Goal: Check status

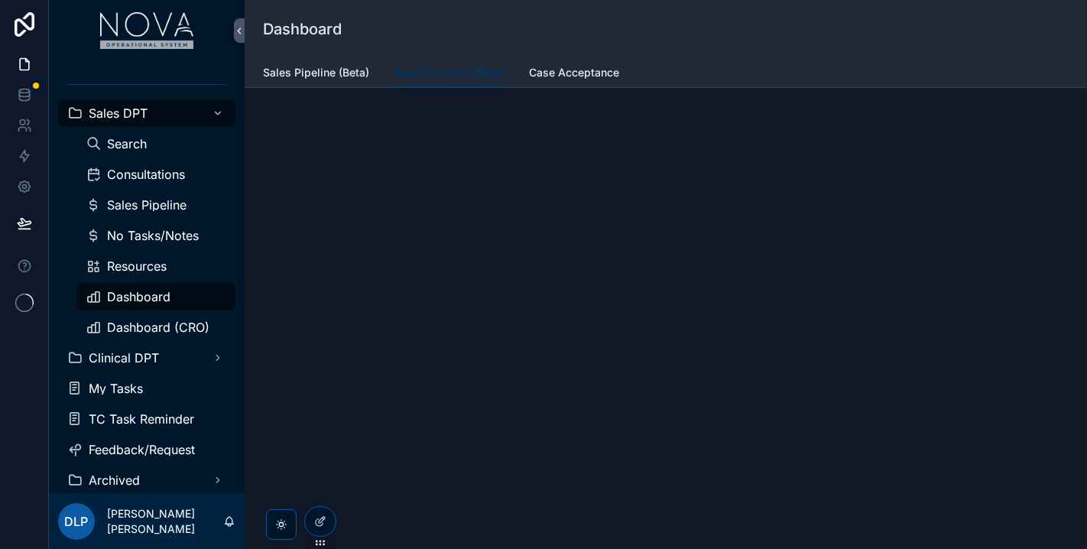
click at [142, 298] on span "Dashboard" at bounding box center [138, 296] width 63 height 12
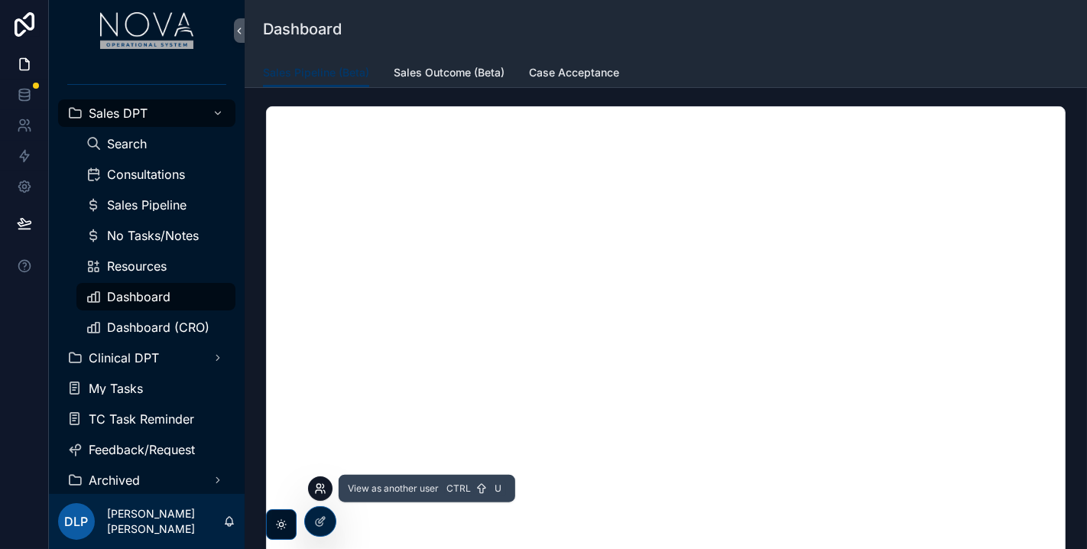
click at [320, 485] on icon at bounding box center [318, 486] width 4 height 4
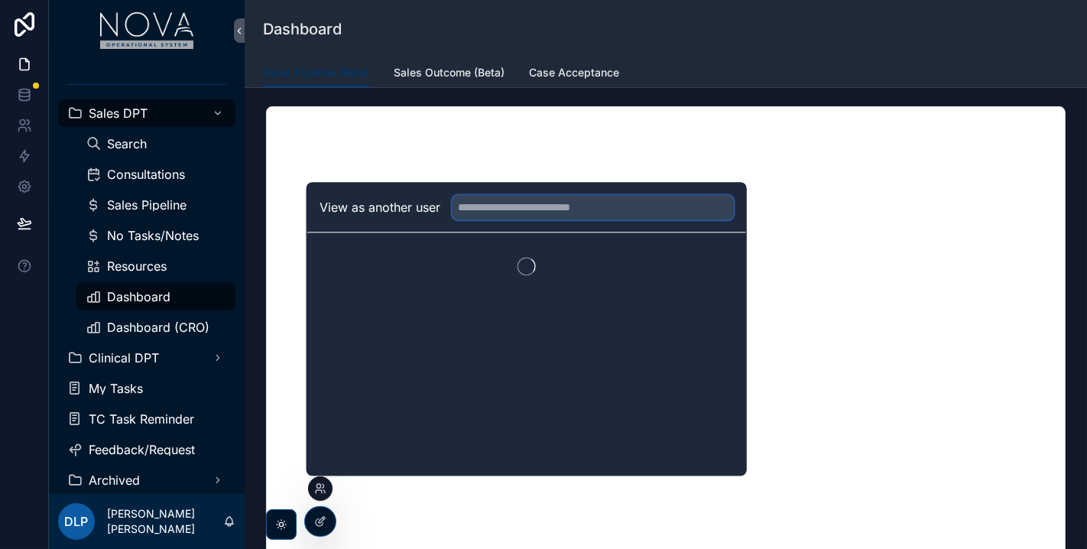
click at [509, 205] on input "text" at bounding box center [593, 207] width 281 height 24
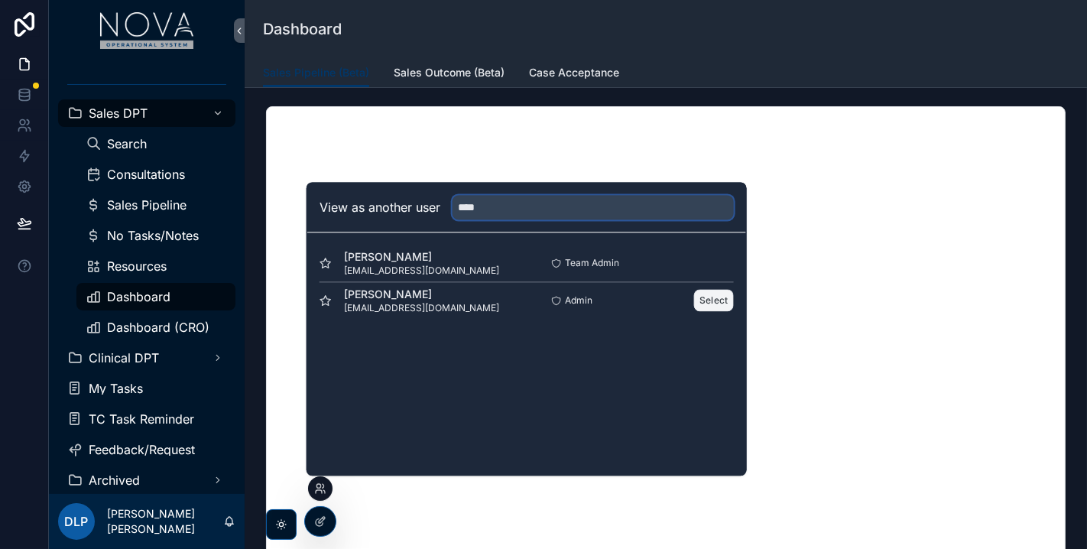
type input "****"
click at [708, 303] on button "Select" at bounding box center [714, 300] width 40 height 22
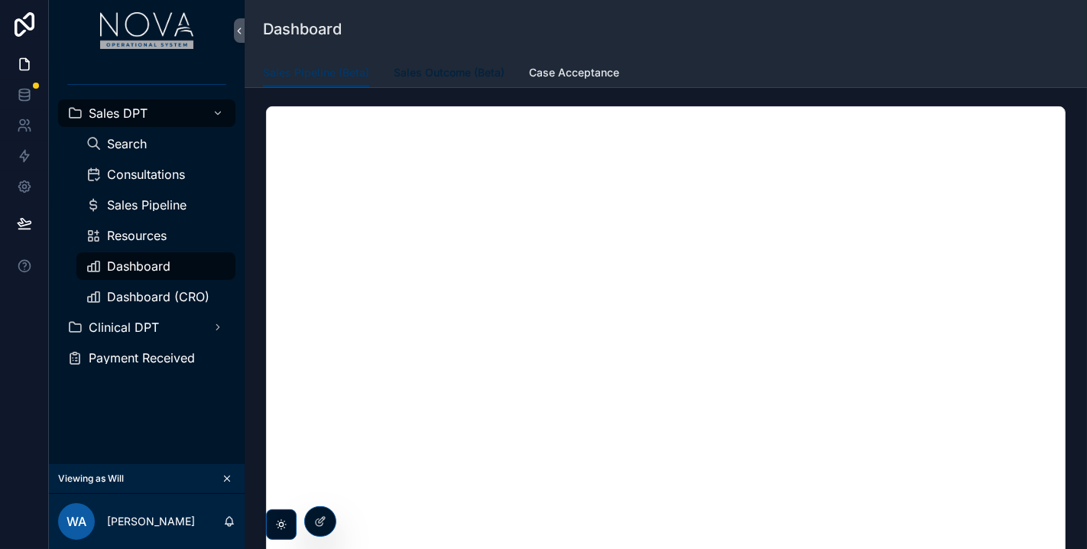
click at [446, 65] on span "Sales Outcome (Beta)" at bounding box center [449, 72] width 111 height 15
click at [593, 73] on span "Case Acceptance" at bounding box center [574, 72] width 90 height 15
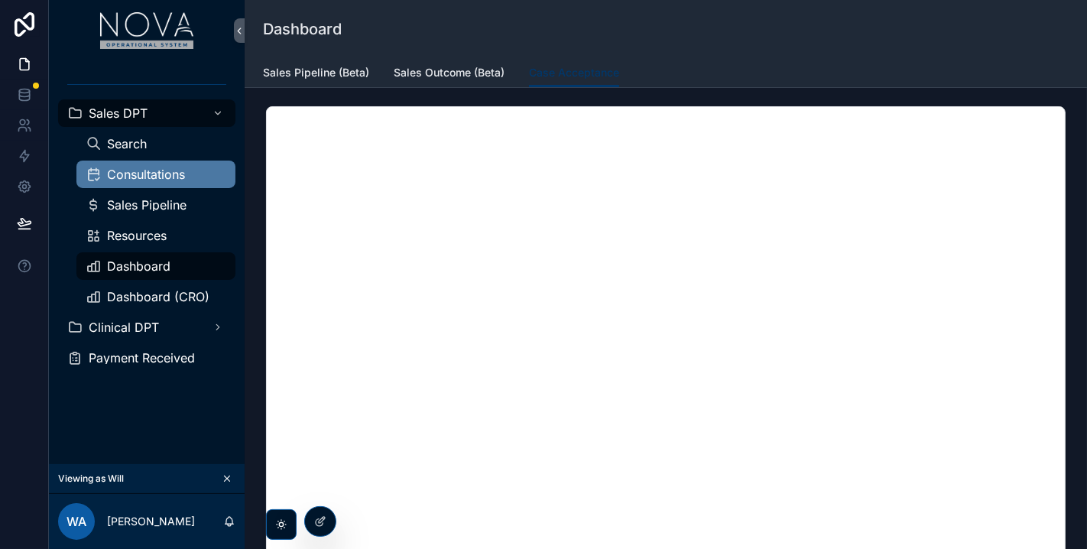
click at [157, 170] on span "Consultations" at bounding box center [146, 174] width 78 height 12
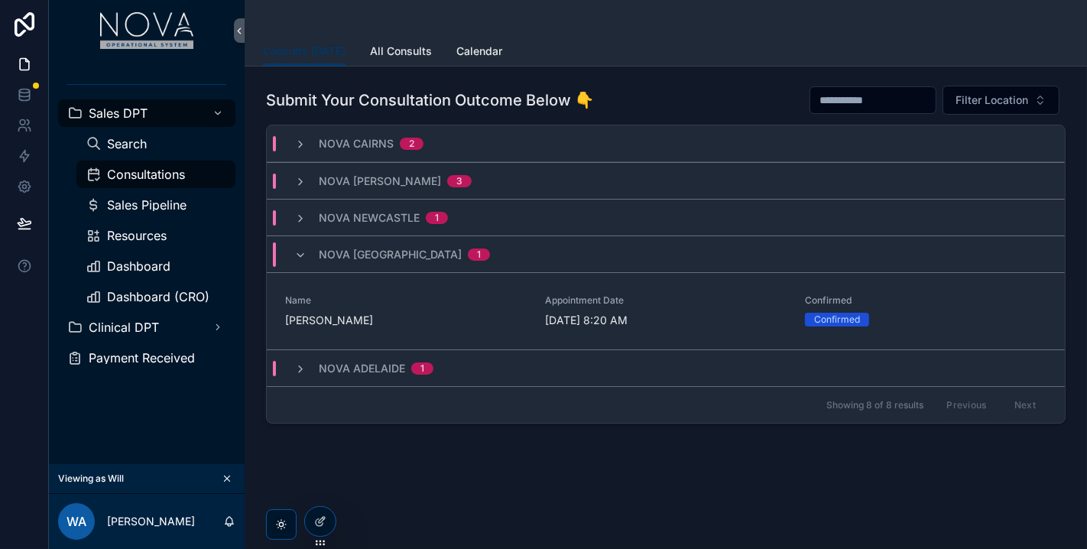
click at [299, 148] on div "Nova Cairns 2" at bounding box center [358, 143] width 129 height 15
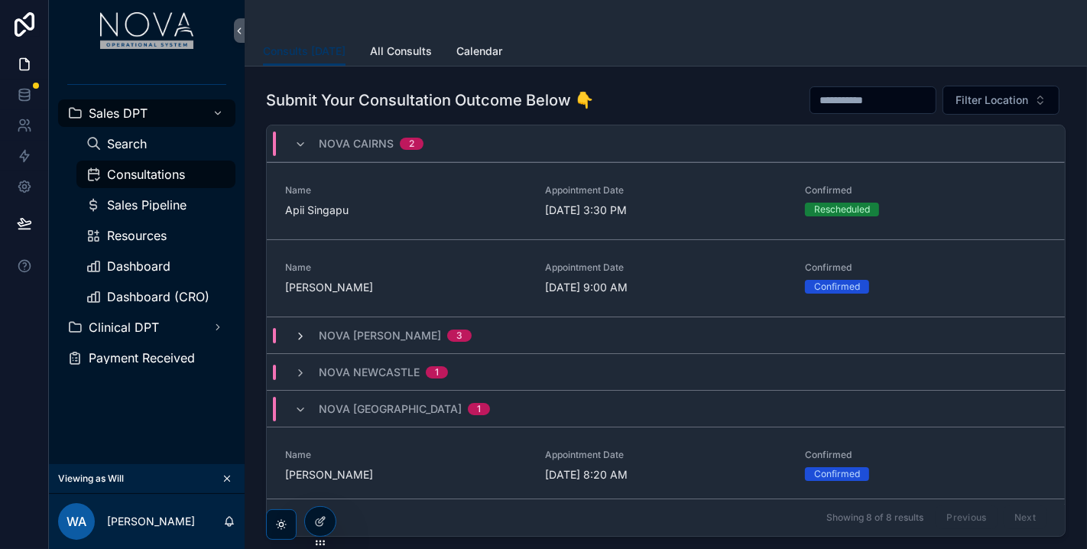
click at [300, 336] on icon "scrollable content" at bounding box center [300, 336] width 12 height 12
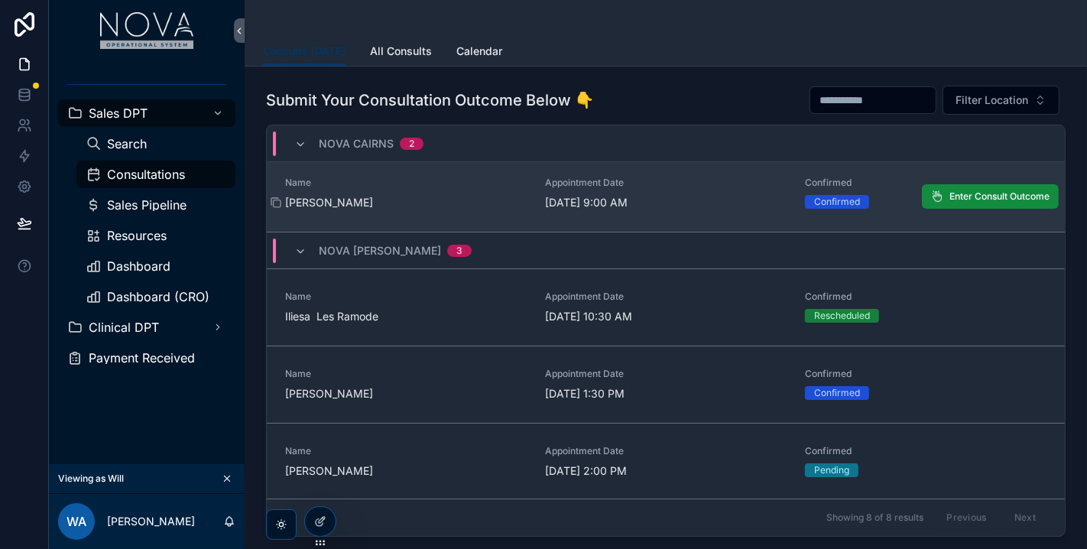
scroll to position [255, 0]
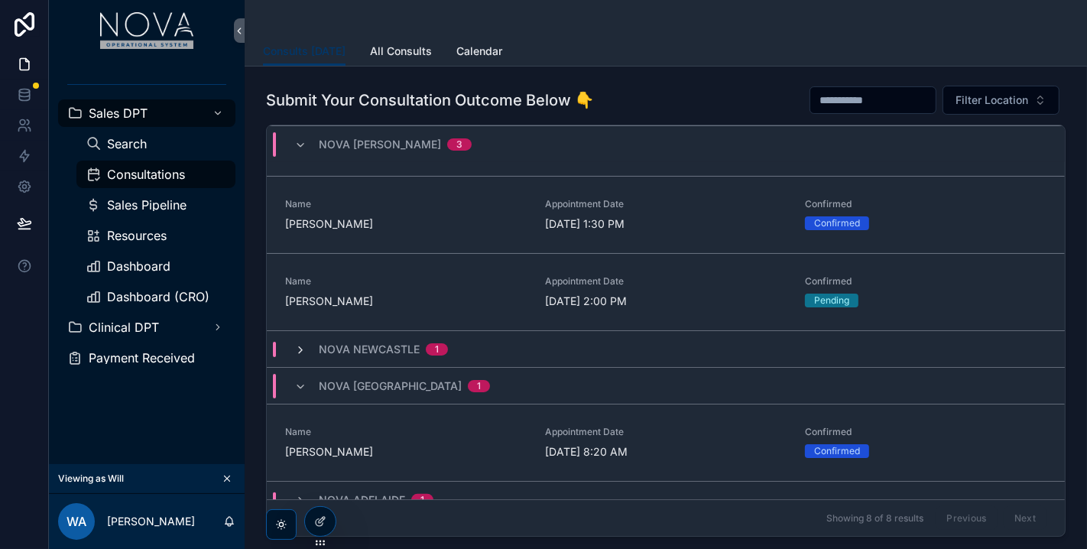
click at [306, 352] on icon "scrollable content" at bounding box center [300, 350] width 12 height 12
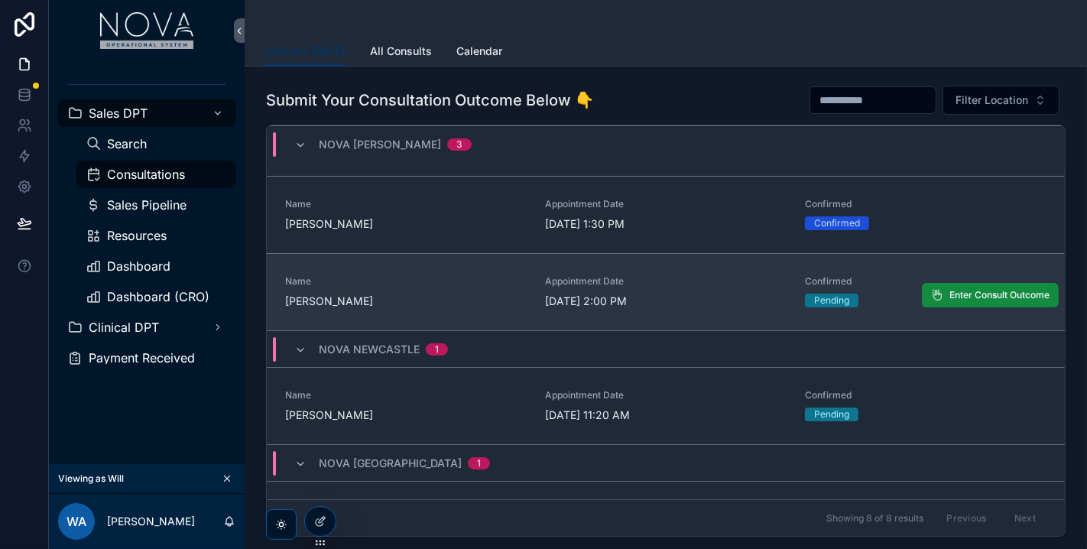
scroll to position [347, 0]
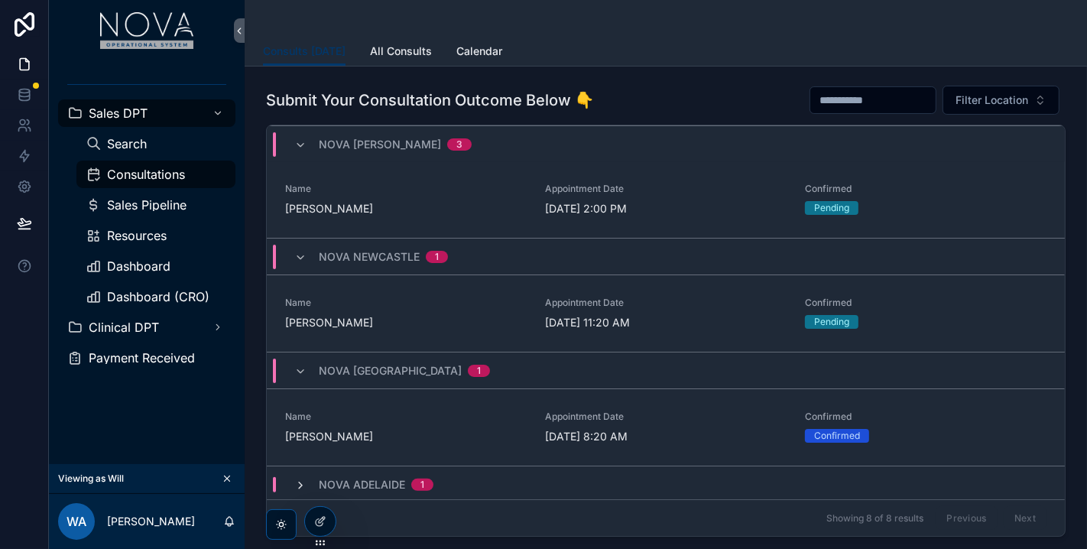
click at [300, 485] on icon "scrollable content" at bounding box center [300, 485] width 12 height 12
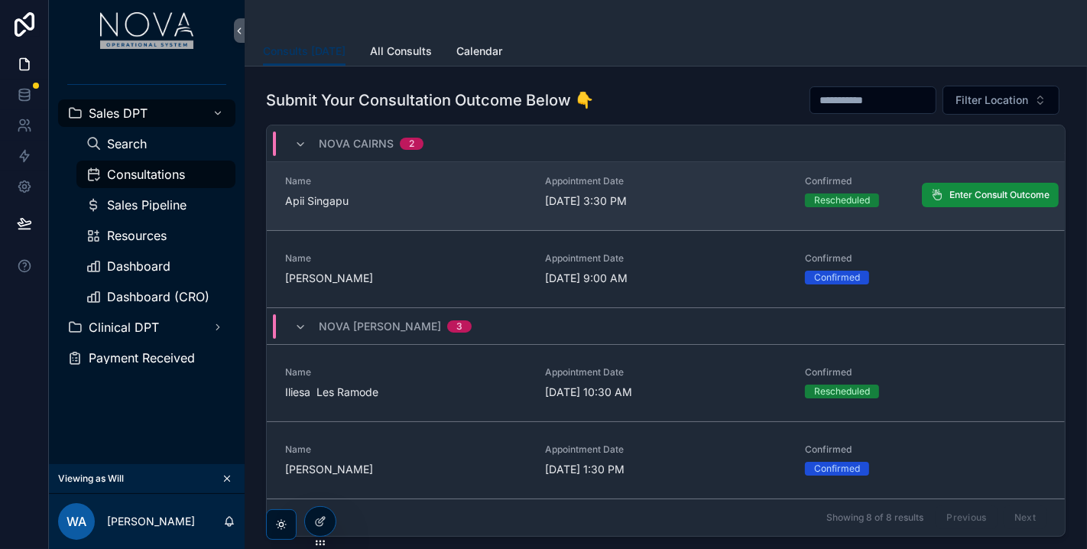
scroll to position [0, 0]
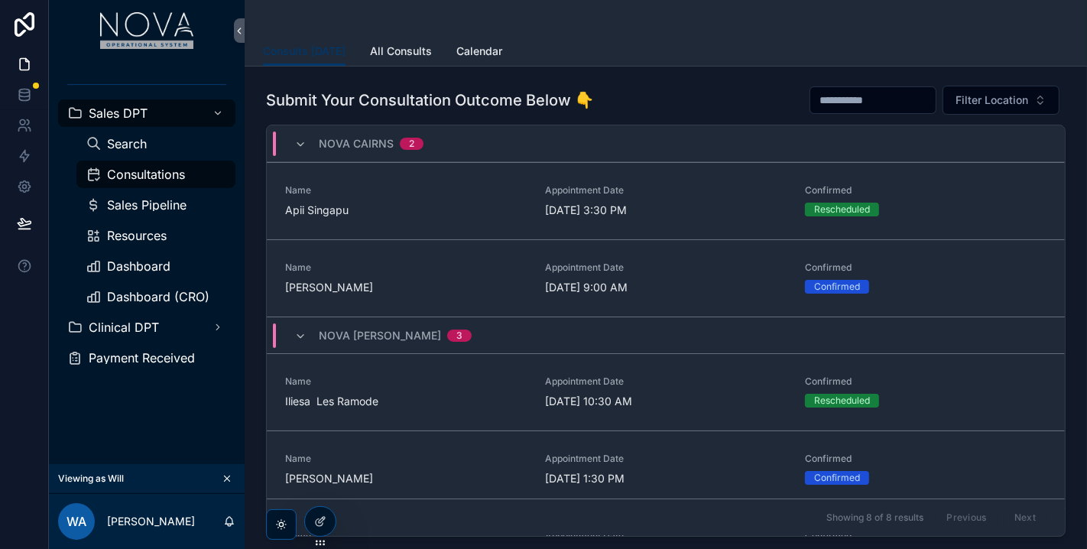
click at [299, 149] on div "Nova Cairns 2" at bounding box center [358, 143] width 129 height 24
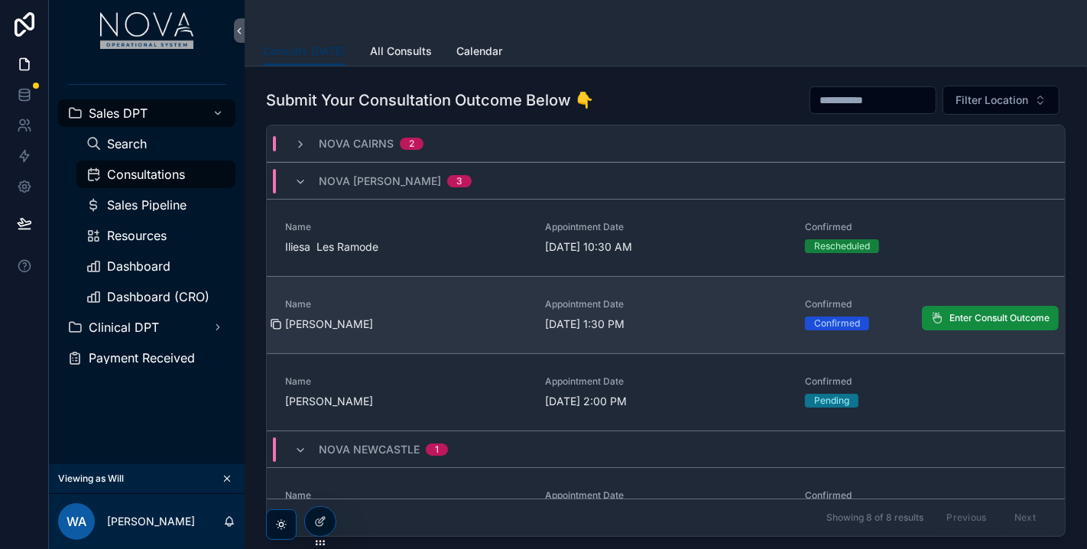
click at [275, 323] on icon "scrollable content" at bounding box center [276, 324] width 12 height 12
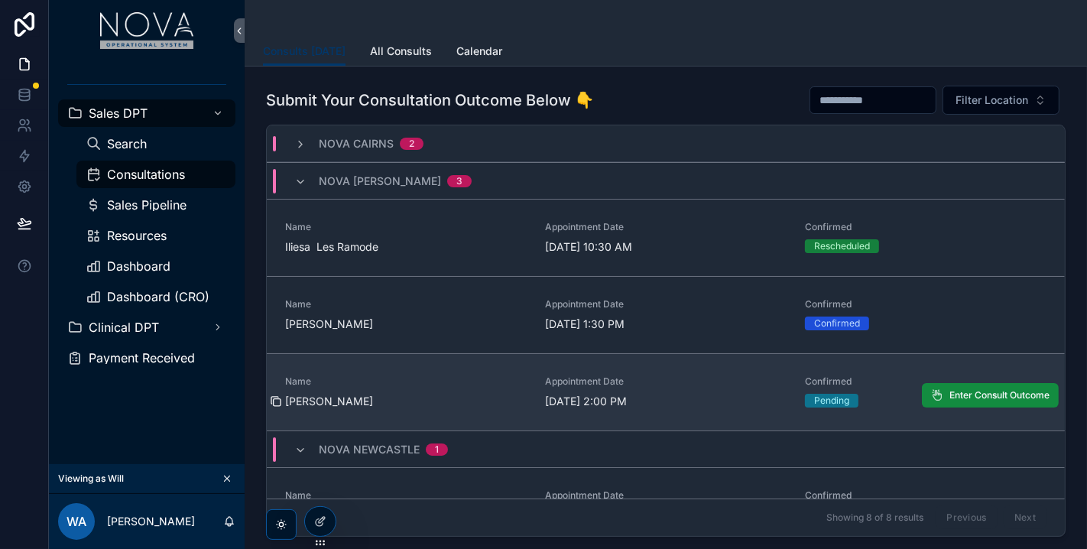
click at [279, 401] on icon "scrollable content" at bounding box center [276, 401] width 12 height 12
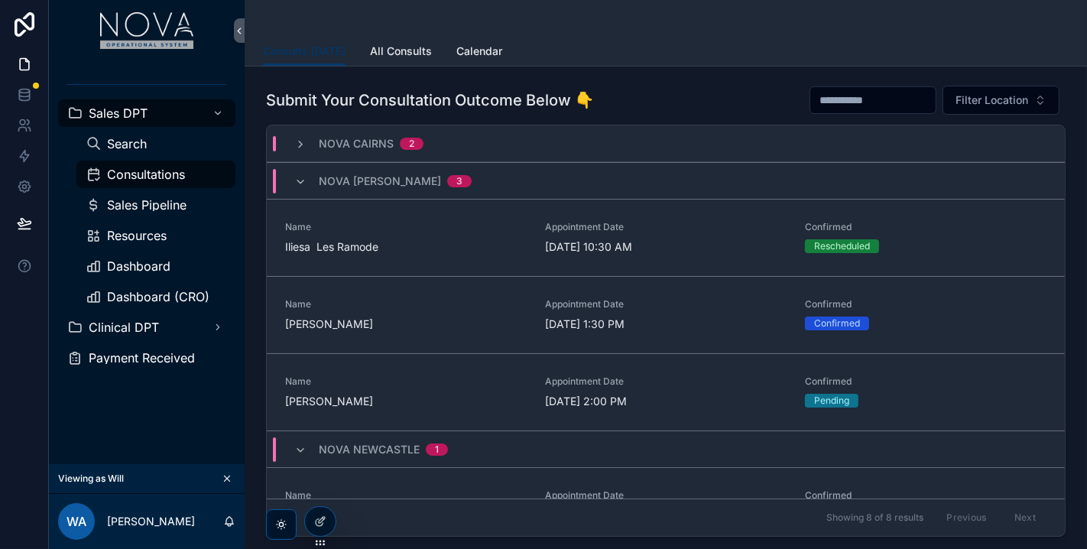
click at [307, 176] on div "Nova Logan 3" at bounding box center [382, 181] width 177 height 24
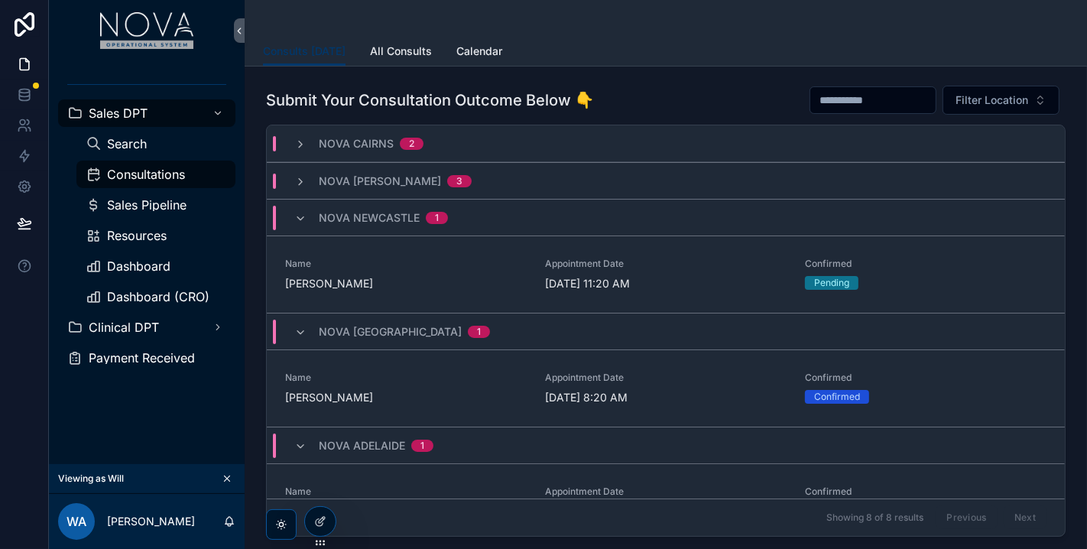
click at [306, 213] on div "Nova Newcastle 1" at bounding box center [371, 218] width 154 height 24
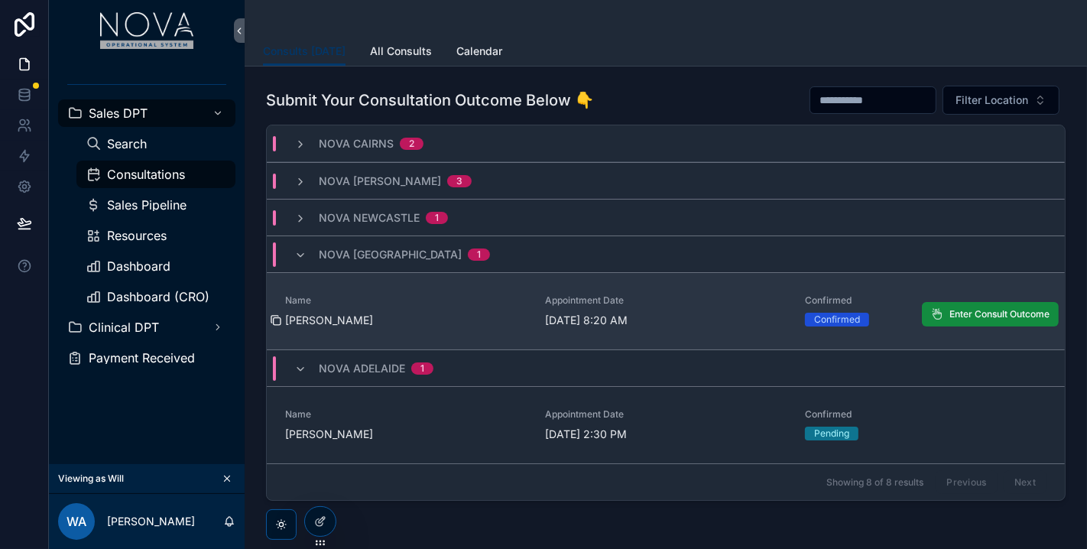
click at [271, 319] on icon "scrollable content" at bounding box center [274, 319] width 7 height 7
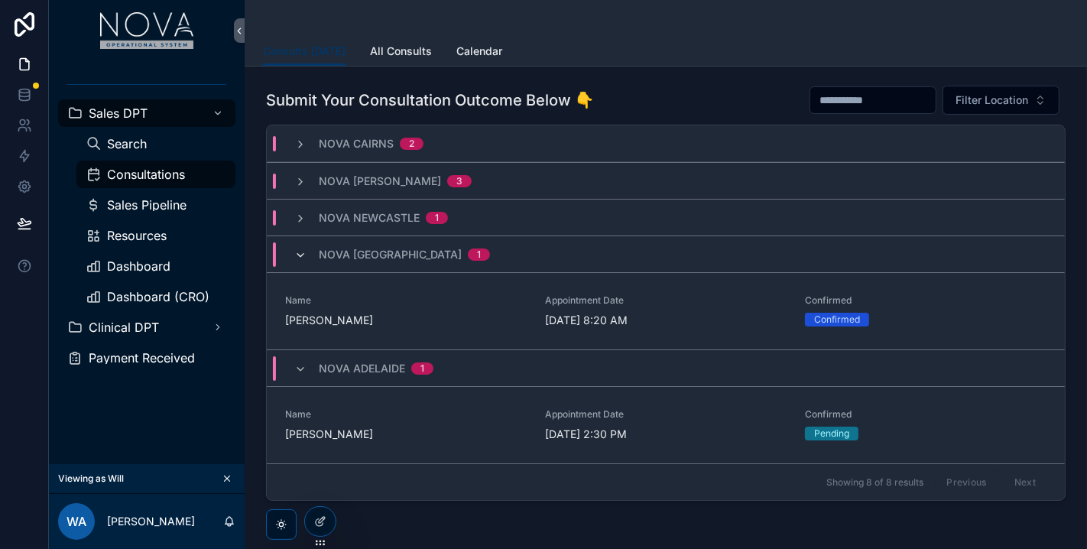
click at [303, 249] on icon "scrollable content" at bounding box center [300, 255] width 12 height 12
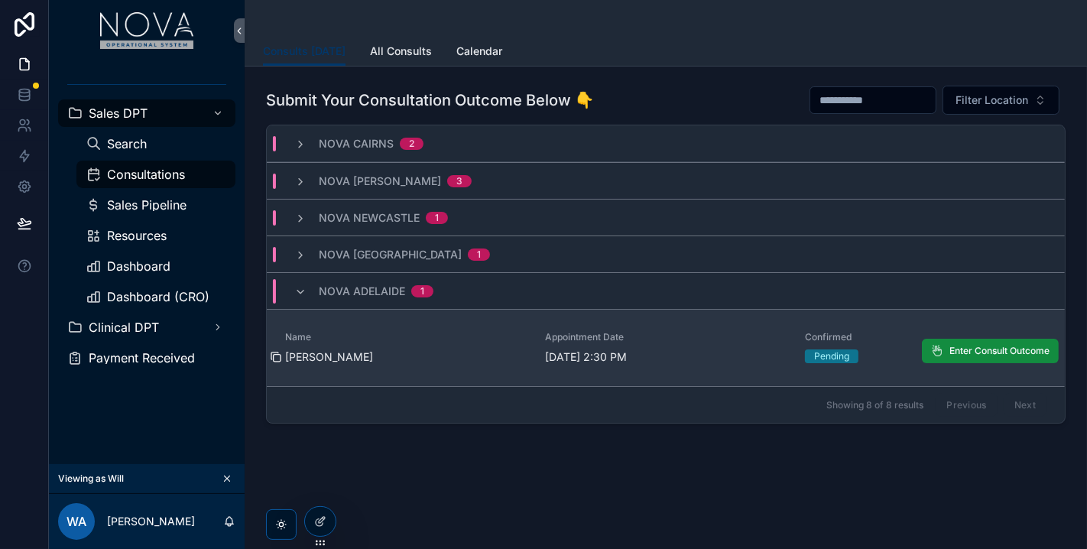
click at [274, 355] on icon "scrollable content" at bounding box center [277, 358] width 7 height 7
